Goal: Connect with others

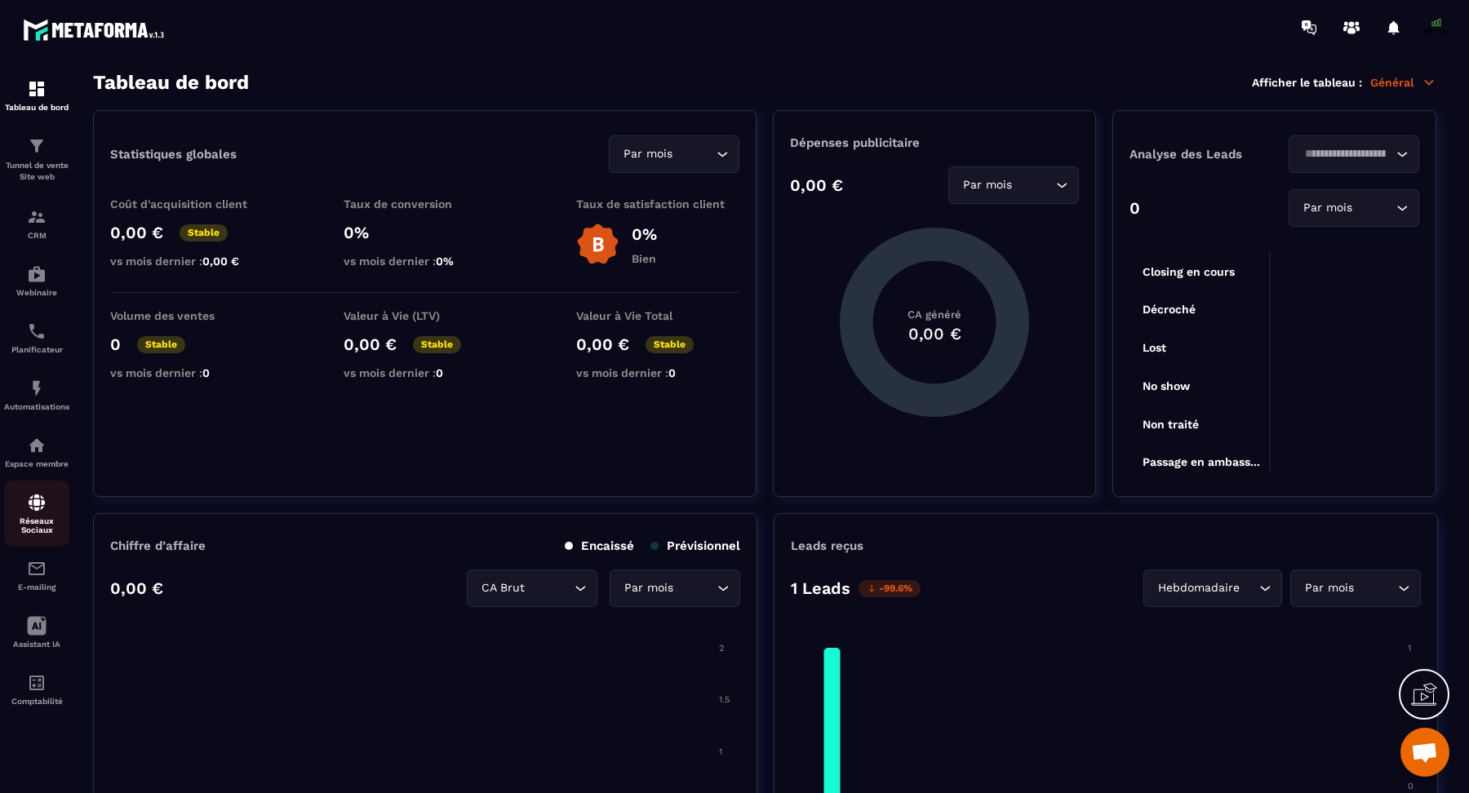
click at [42, 502] on img at bounding box center [37, 503] width 20 height 20
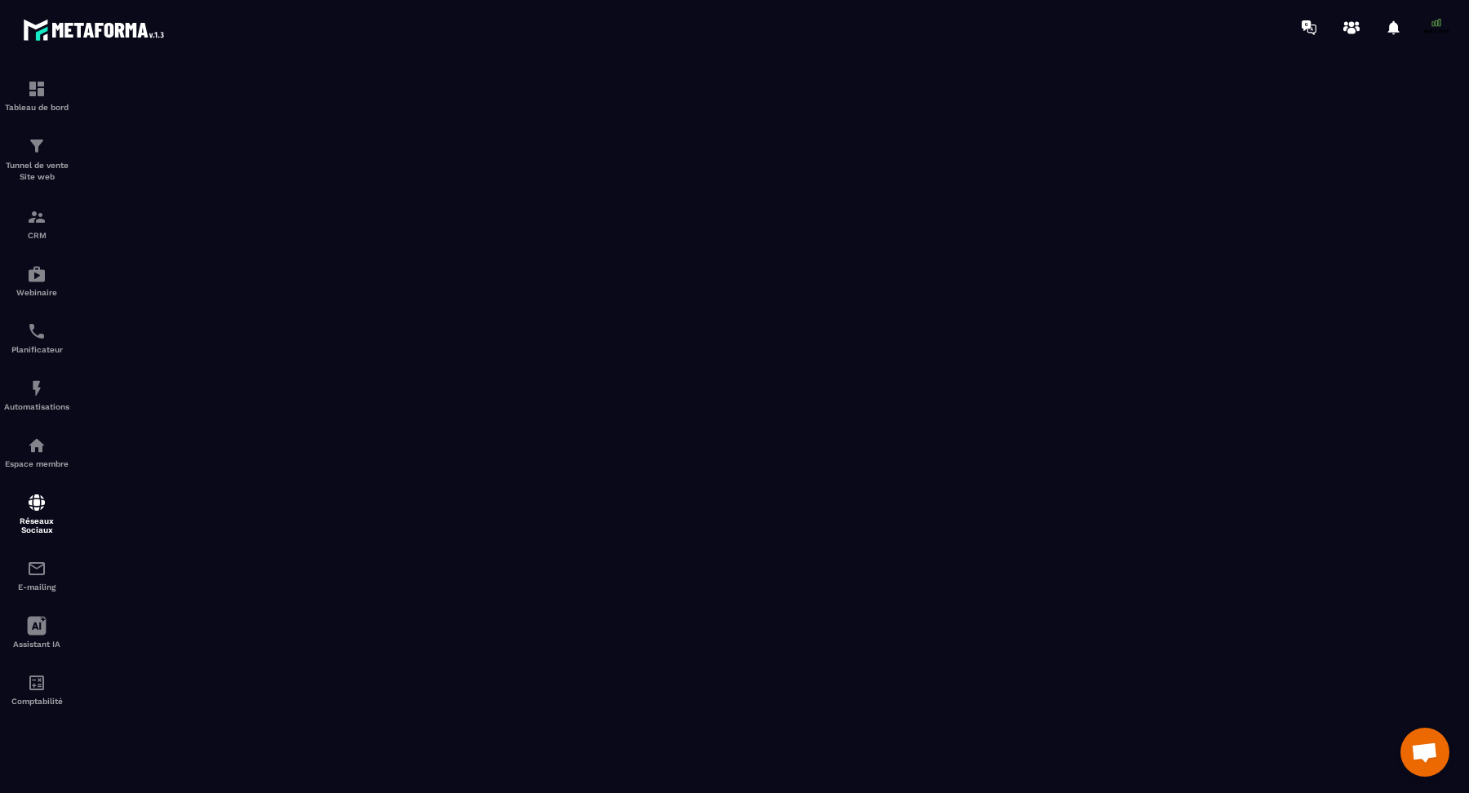
scroll to position [25, 0]
